Goal: Transaction & Acquisition: Purchase product/service

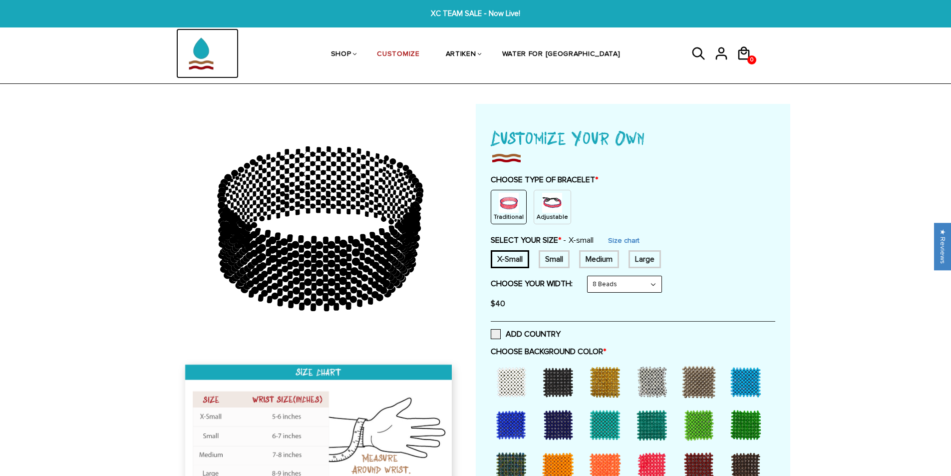
click at [203, 66] on img at bounding box center [201, 53] width 50 height 50
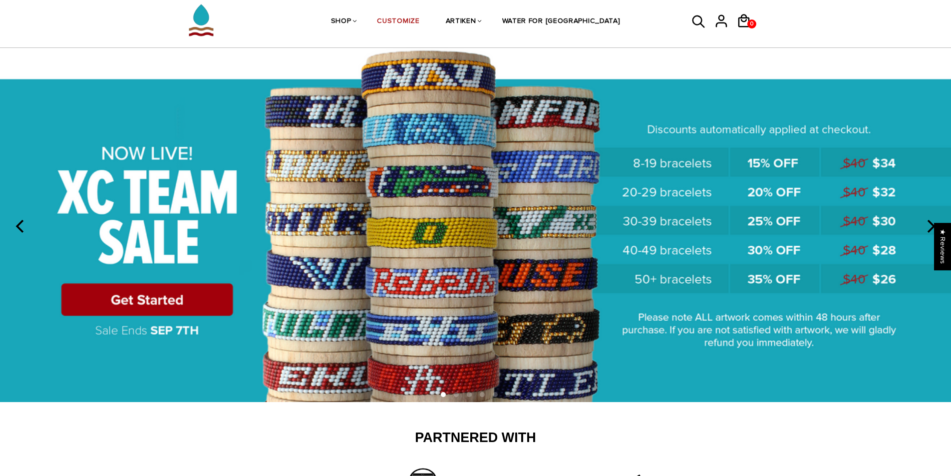
scroll to position [50, 0]
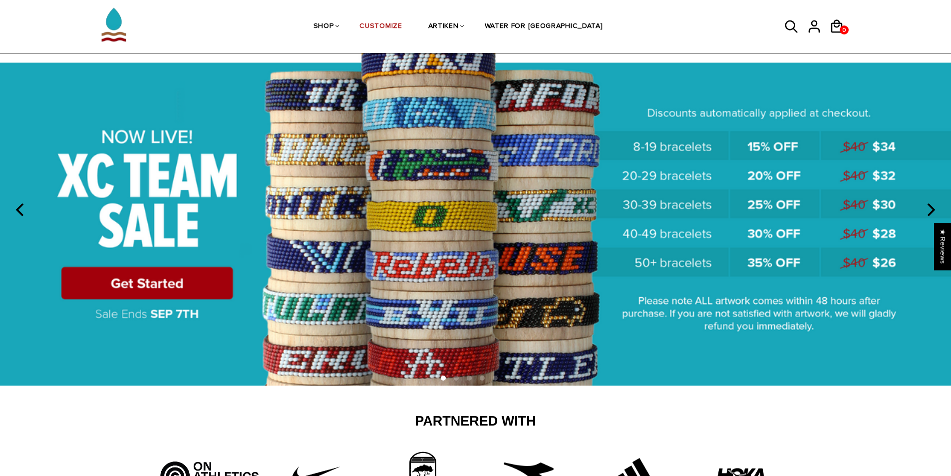
click at [470, 195] on img at bounding box center [475, 207] width 951 height 353
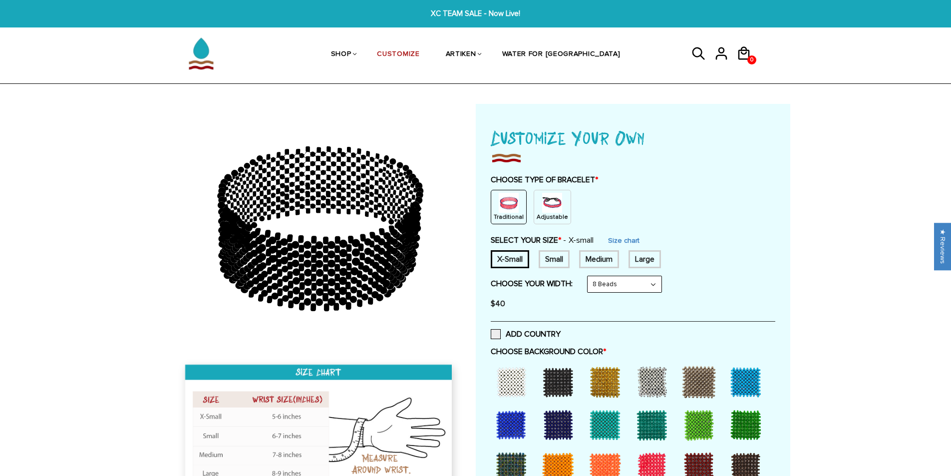
click at [542, 195] on img at bounding box center [552, 203] width 20 height 20
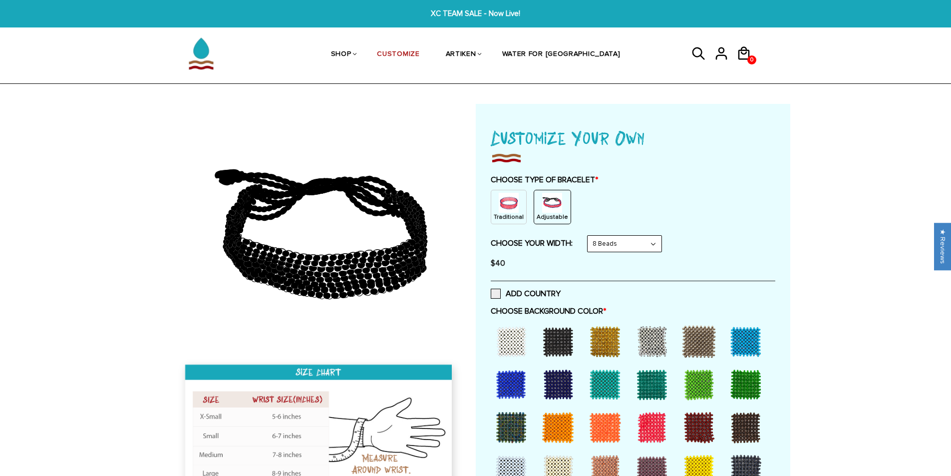
click at [626, 243] on select "8 Beads 6 Beads 10 Beads" at bounding box center [624, 244] width 74 height 16
select select "10-beads"
click at [589, 236] on select "8 Beads 6 Beads 10 Beads" at bounding box center [624, 244] width 74 height 16
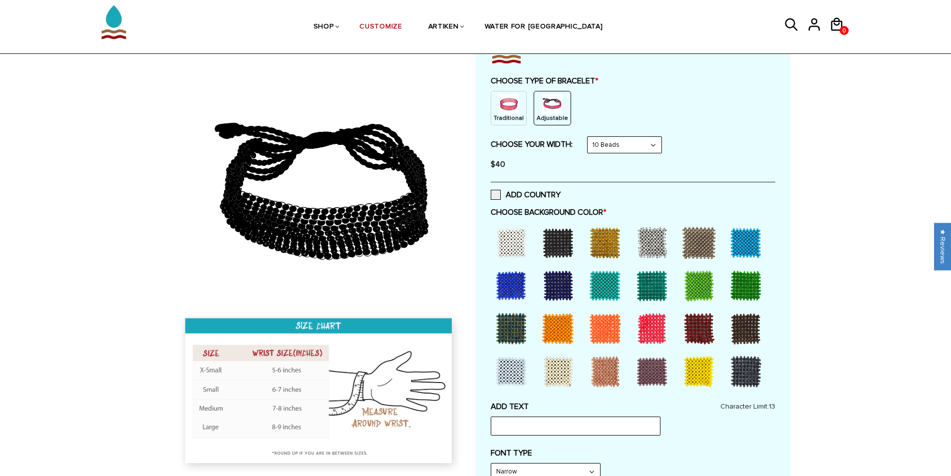
scroll to position [100, 0]
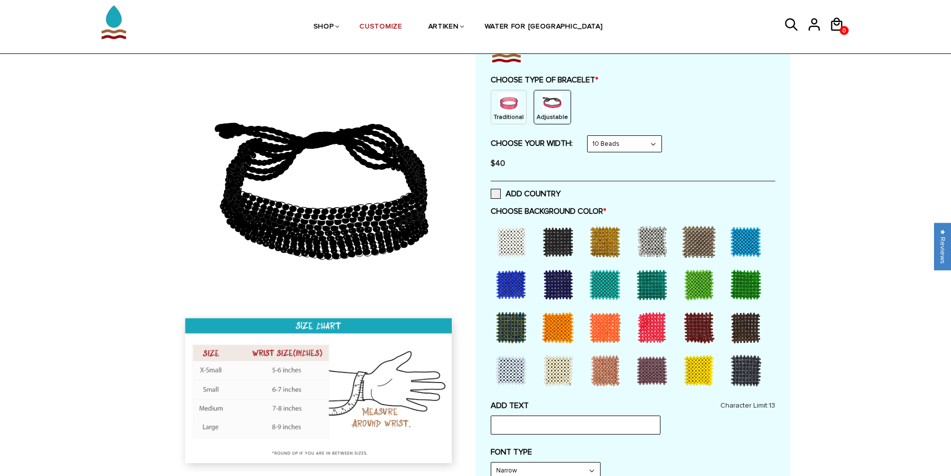
click at [505, 232] on div at bounding box center [511, 242] width 40 height 40
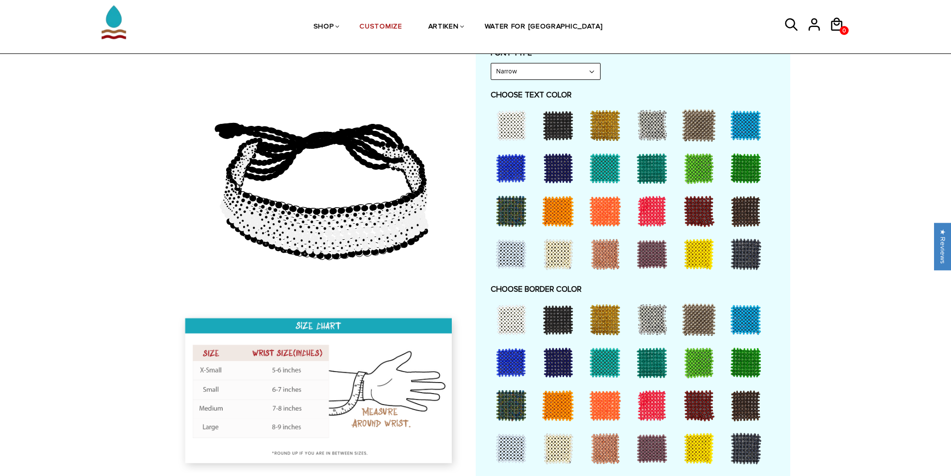
scroll to position [499, 0]
click at [561, 407] on div at bounding box center [558, 405] width 40 height 40
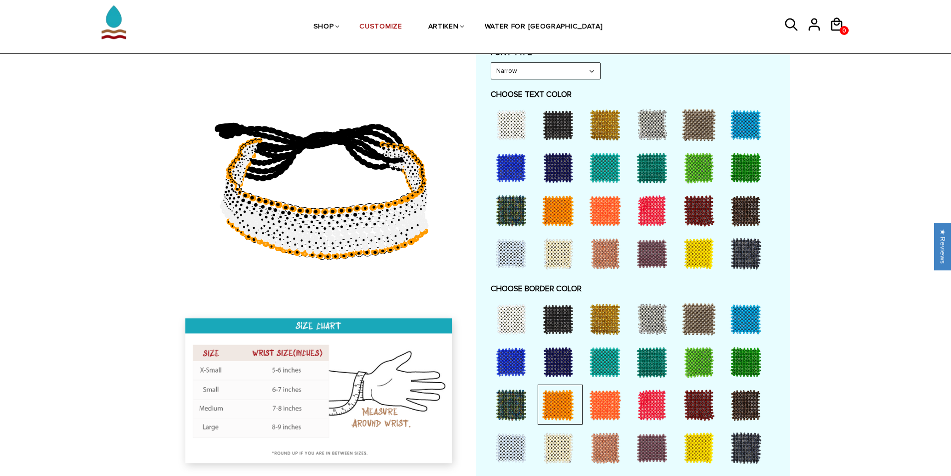
click at [608, 310] on div at bounding box center [605, 319] width 40 height 40
click at [550, 161] on div at bounding box center [558, 168] width 40 height 40
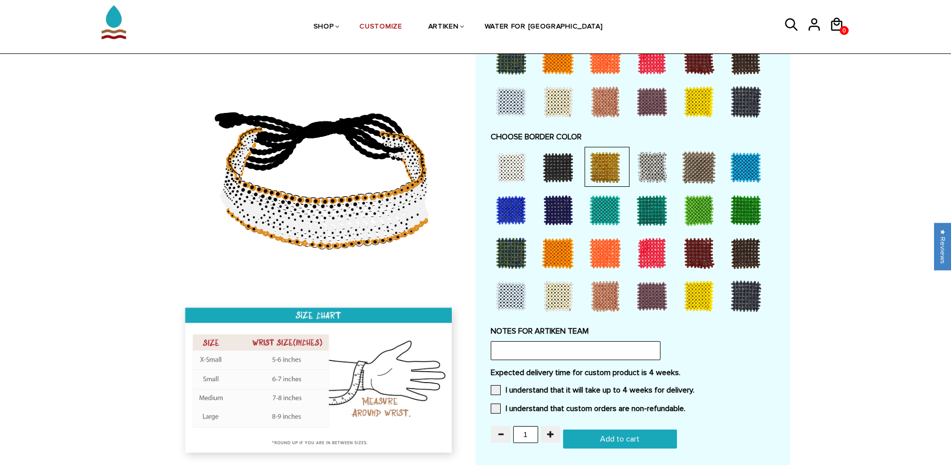
scroll to position [749, 0]
